Goal: Task Accomplishment & Management: Manage account settings

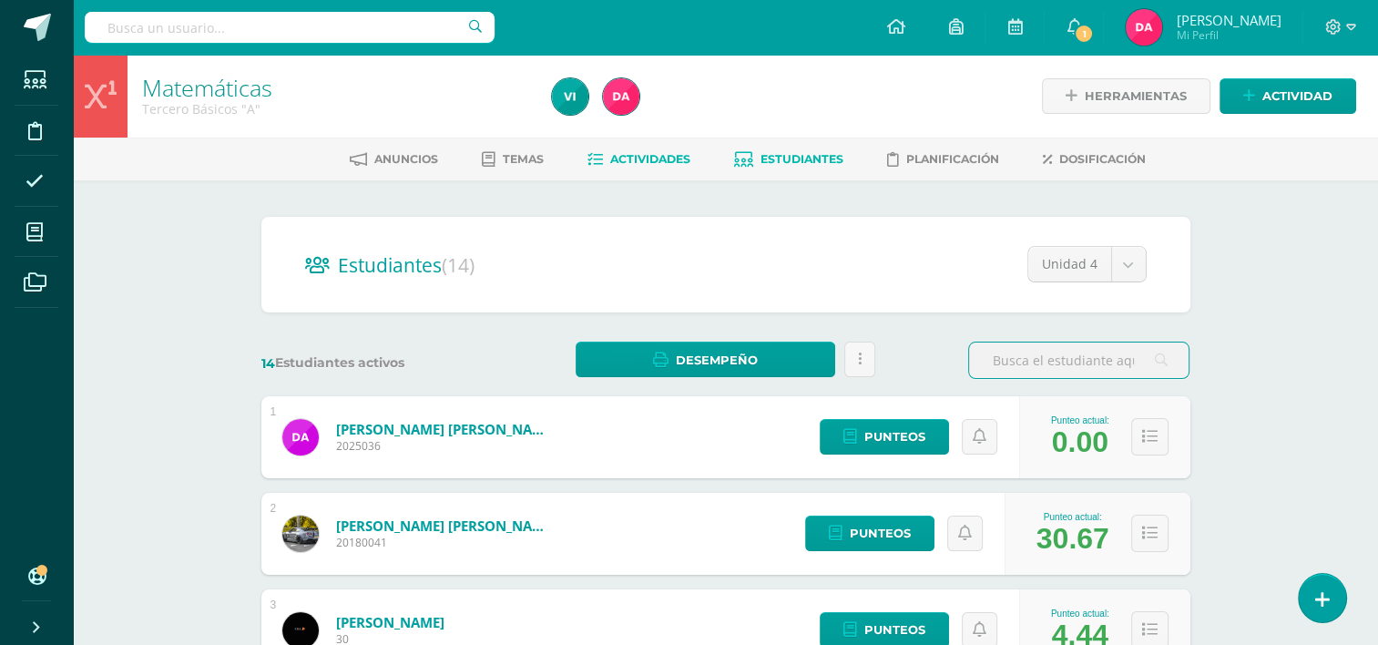
drag, startPoint x: 0, startPoint y: 0, endPoint x: 636, endPoint y: 160, distance: 655.8
click at [636, 160] on span "Actividades" at bounding box center [650, 159] width 80 height 14
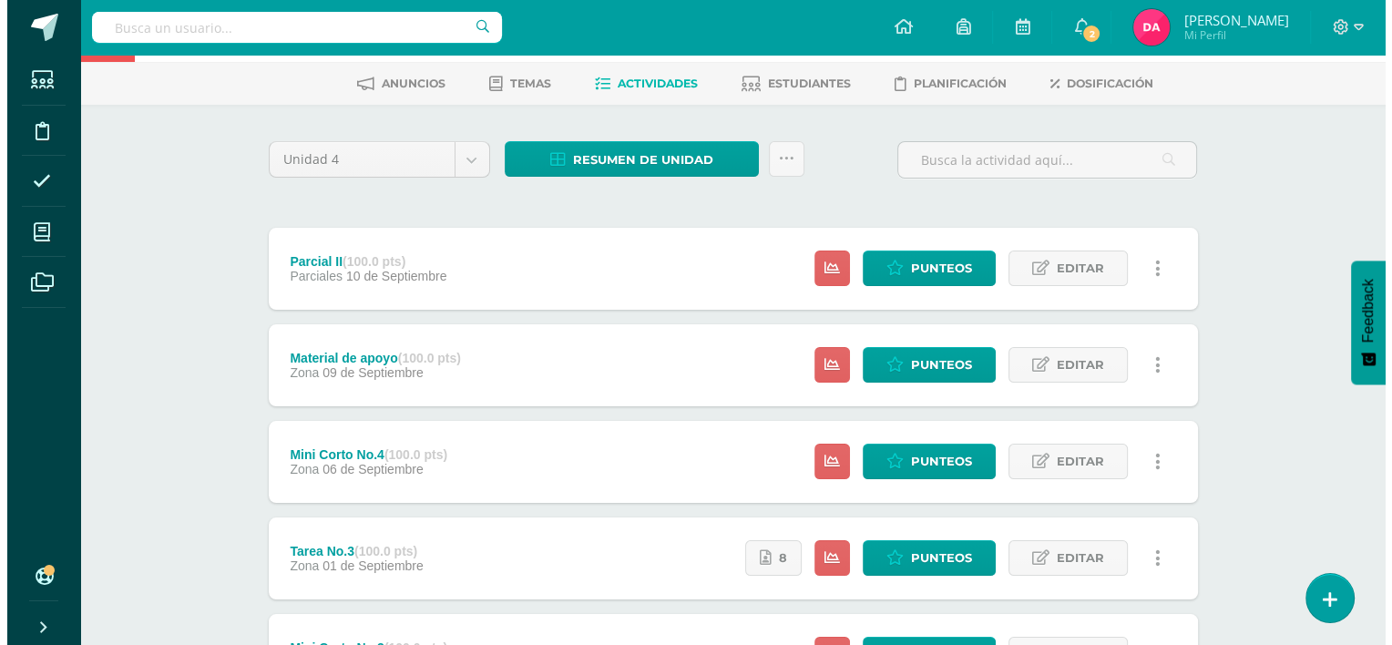
scroll to position [87, 0]
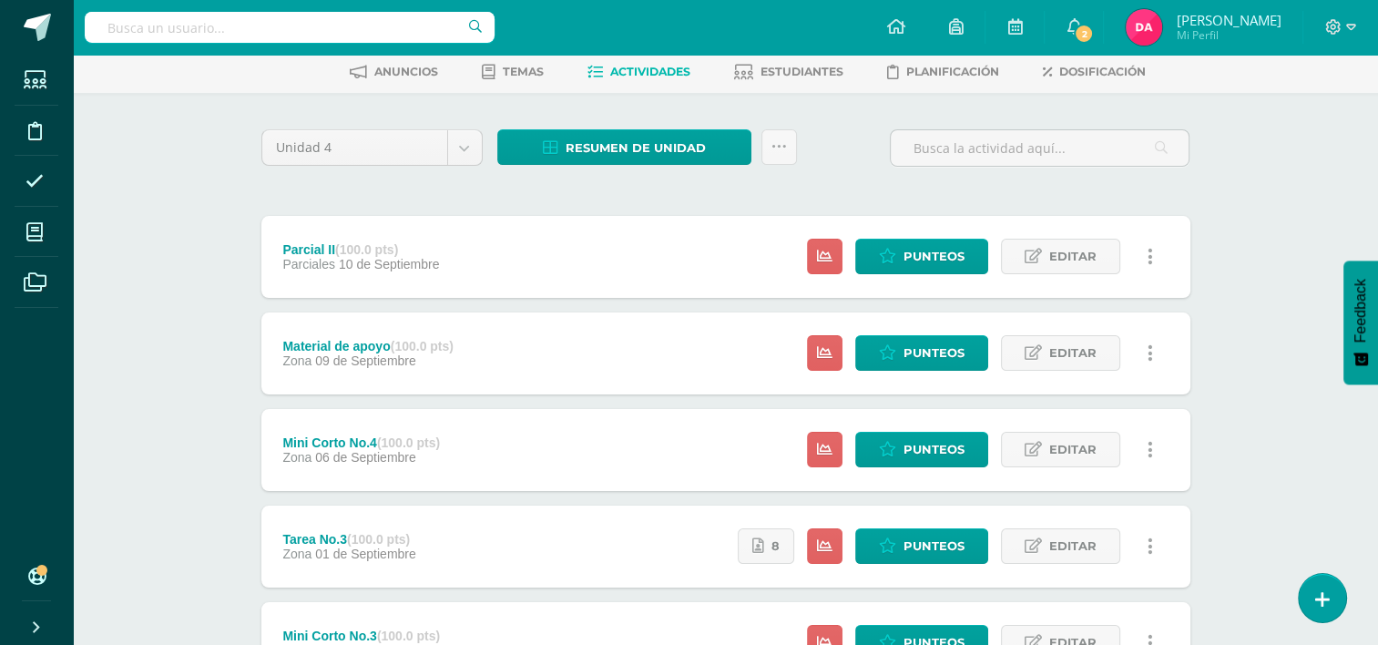
click at [1159, 366] on link at bounding box center [1151, 353] width 36 height 36
click at [1097, 469] on link "Eliminar" at bounding box center [1117, 469] width 187 height 28
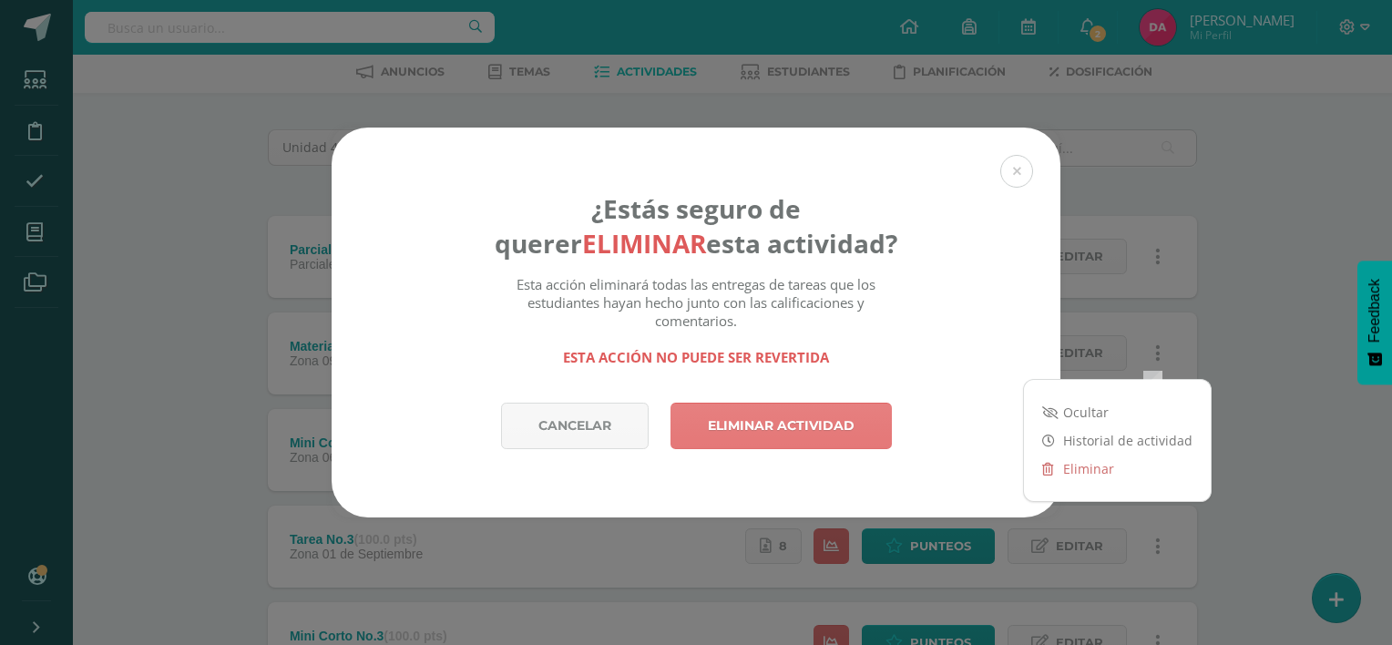
click at [791, 425] on link "Eliminar actividad" at bounding box center [780, 426] width 221 height 46
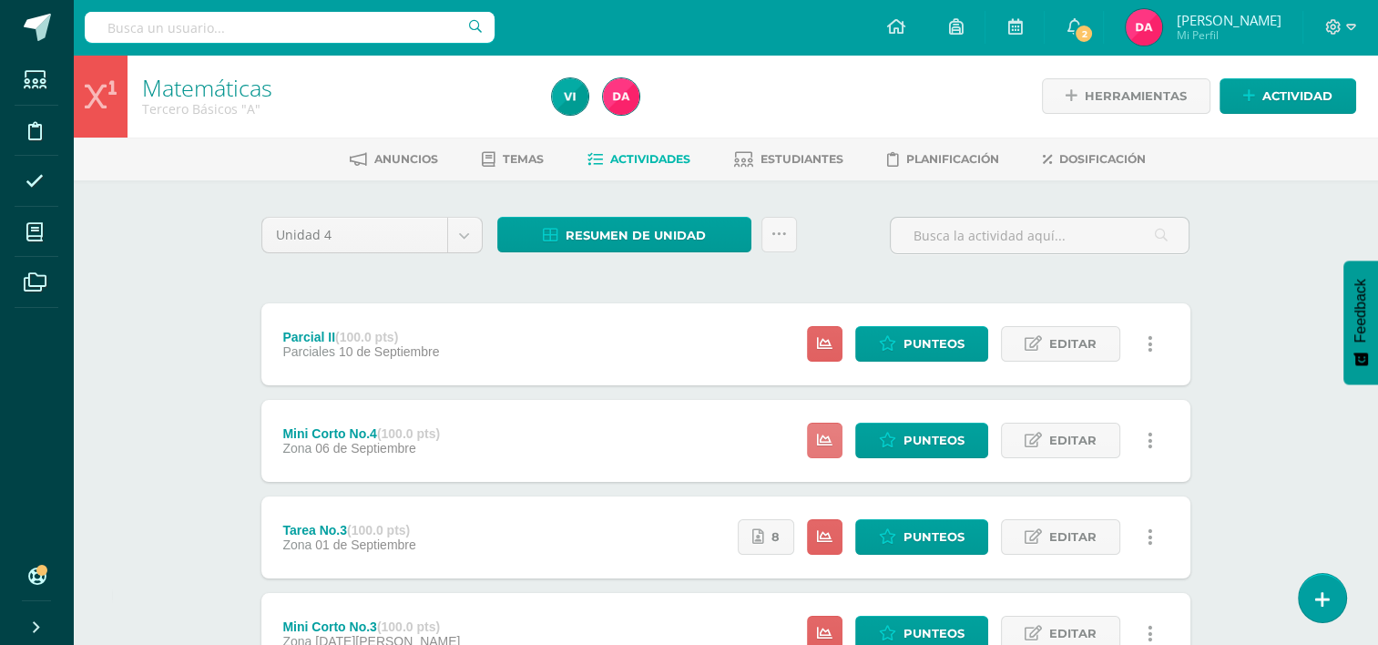
click at [827, 446] on icon at bounding box center [824, 440] width 15 height 15
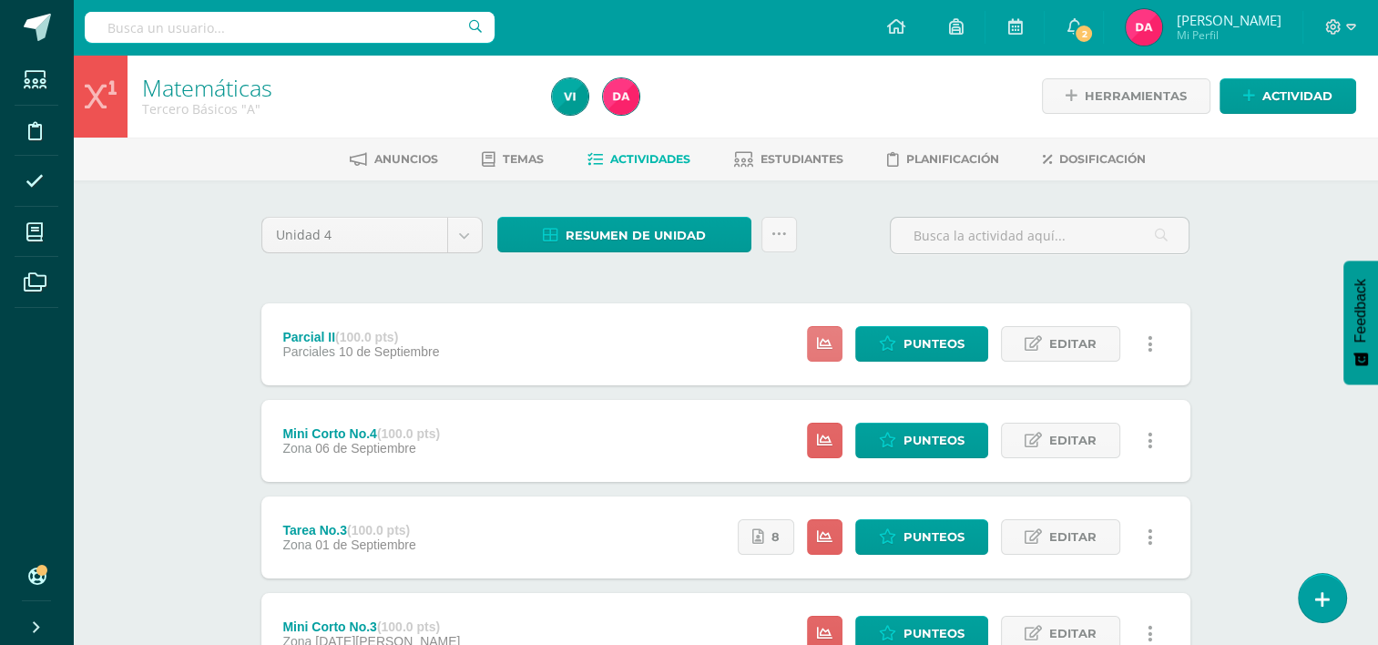
click at [828, 336] on icon at bounding box center [824, 343] width 15 height 15
click at [810, 152] on span "Estudiantes" at bounding box center [802, 159] width 83 height 14
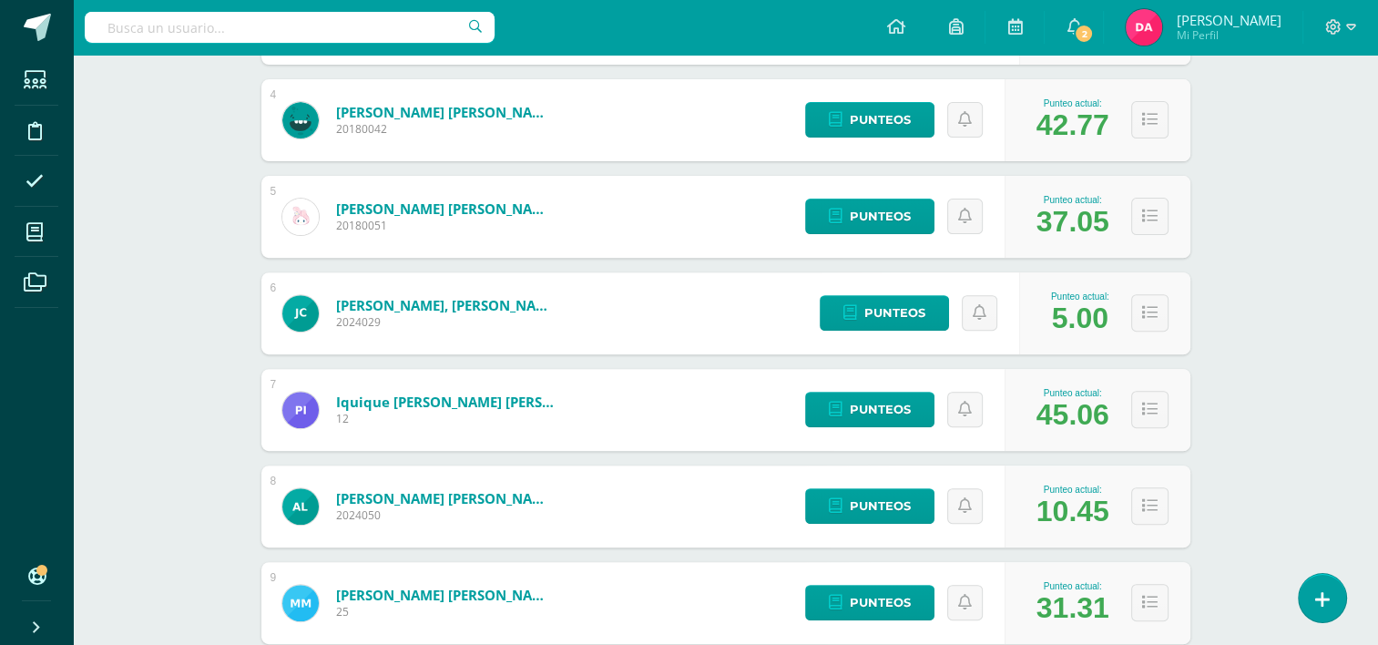
scroll to position [661, 0]
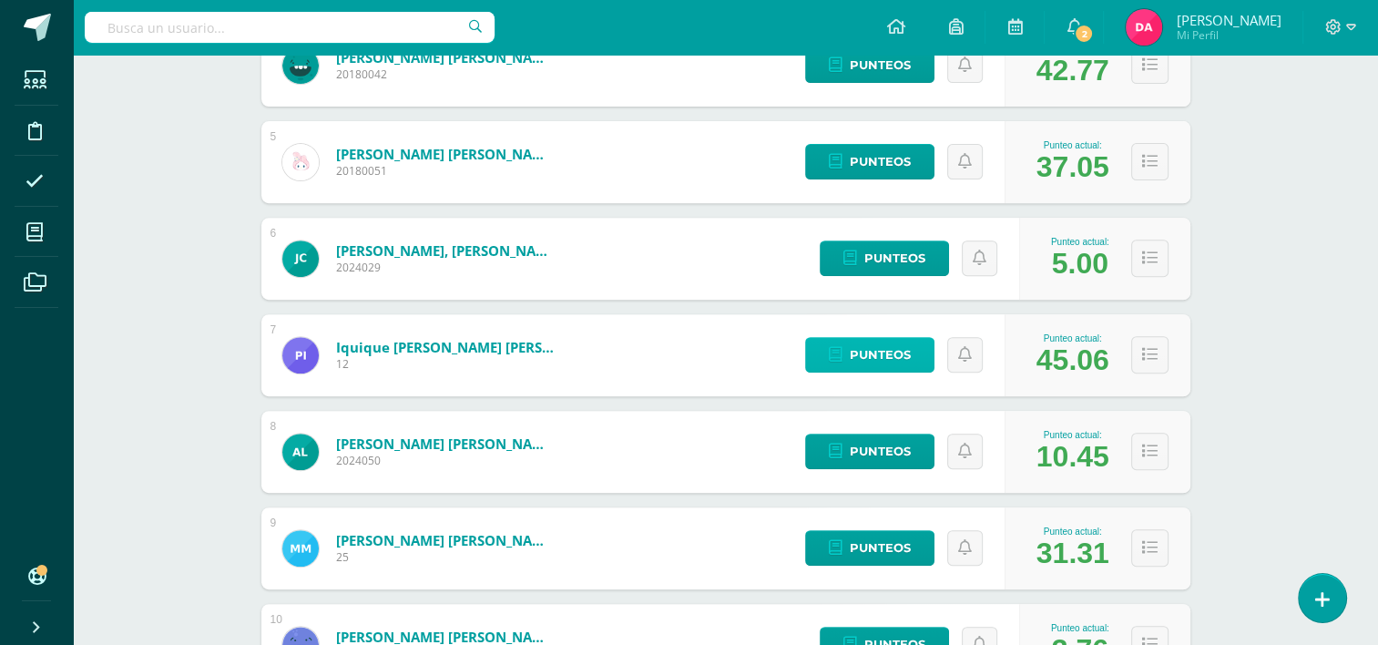
click at [855, 361] on span "Punteos" at bounding box center [880, 355] width 61 height 34
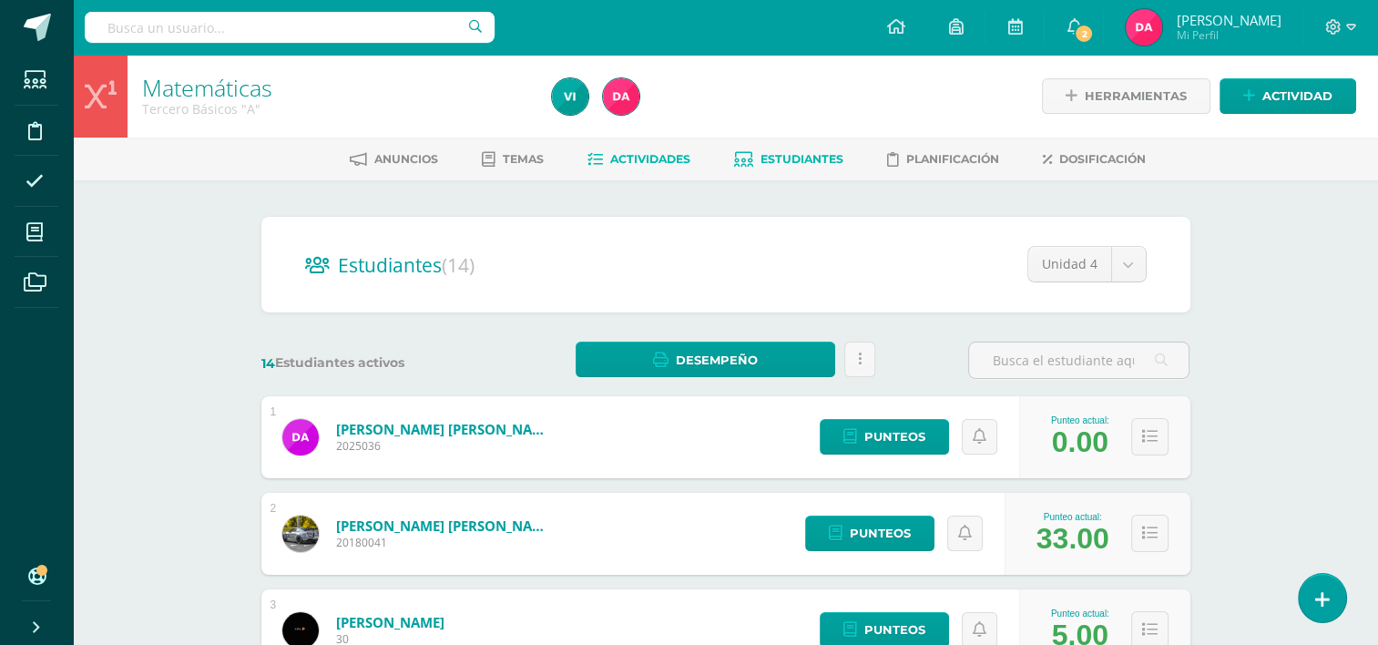
click at [641, 170] on link "Actividades" at bounding box center [639, 159] width 103 height 29
